Goal: Find contact information: Find contact information

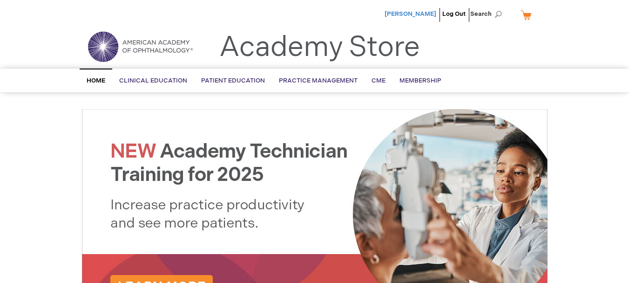
click at [428, 11] on span "[PERSON_NAME]" at bounding box center [411, 13] width 52 height 7
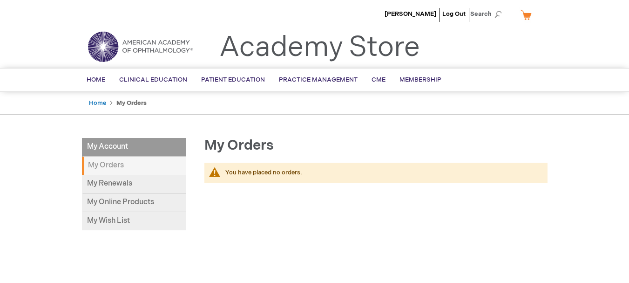
click at [135, 161] on strong "My Orders" at bounding box center [134, 165] width 104 height 18
click at [93, 102] on link "Home" at bounding box center [97, 102] width 17 height 7
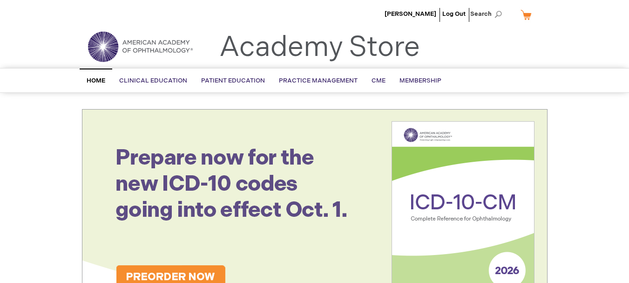
click at [430, 7] on li "[PERSON_NAME]" at bounding box center [410, 14] width 56 height 28
click at [423, 13] on span "[PERSON_NAME]" at bounding box center [411, 13] width 52 height 7
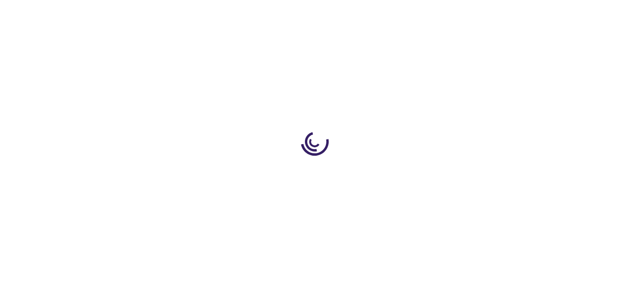
click at [412, 80] on div at bounding box center [314, 141] width 629 height 283
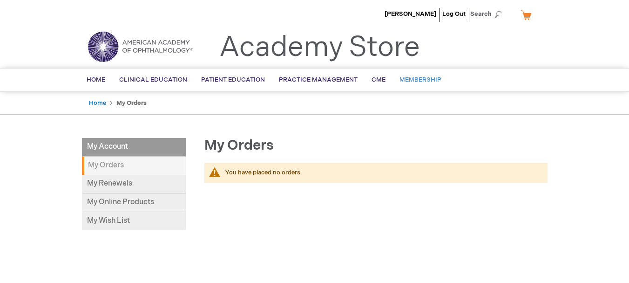
click at [417, 81] on span "Membership" at bounding box center [421, 79] width 42 height 7
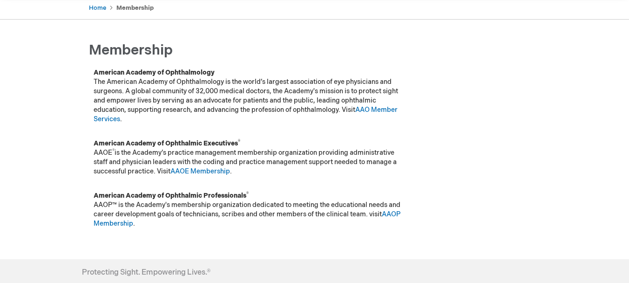
scroll to position [98, 0]
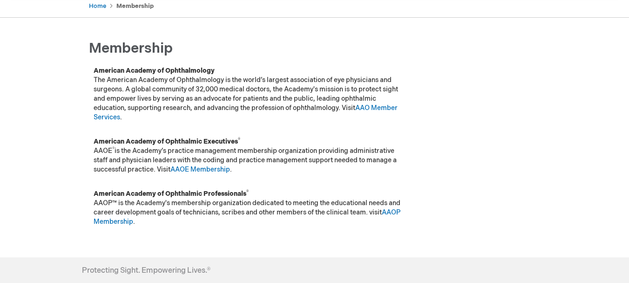
click at [381, 102] on p "American Academy of Ophthalmology The American Academy of Ophthalmology is the …" at bounding box center [250, 94] width 312 height 56
click at [374, 103] on p "American Academy of Ophthalmology The American Academy of Ophthalmology is the …" at bounding box center [250, 94] width 312 height 56
click at [374, 105] on link "AAO Member Services" at bounding box center [246, 112] width 304 height 17
click at [376, 104] on link "AAO Member Services" at bounding box center [246, 112] width 304 height 17
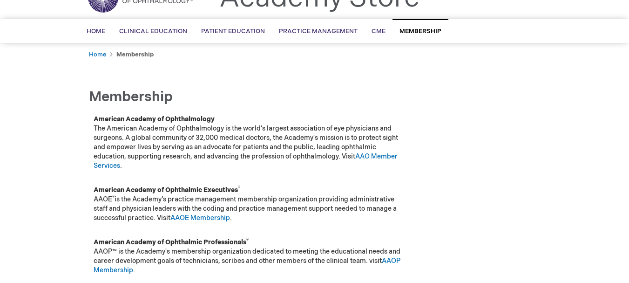
scroll to position [0, 0]
